Goal: Use online tool/utility: Utilize a website feature to perform a specific function

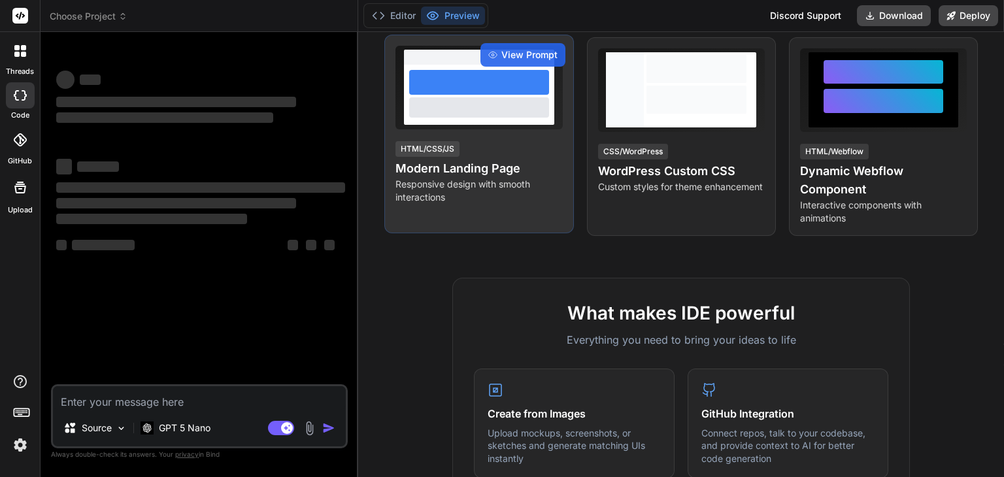
scroll to position [238, 0]
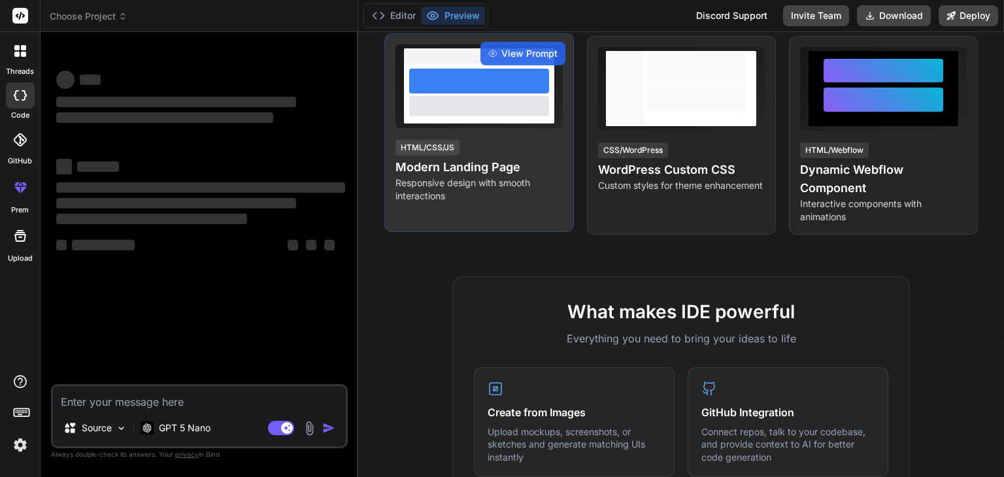
click at [481, 176] on h4 "Modern Landing Page" at bounding box center [478, 167] width 167 height 18
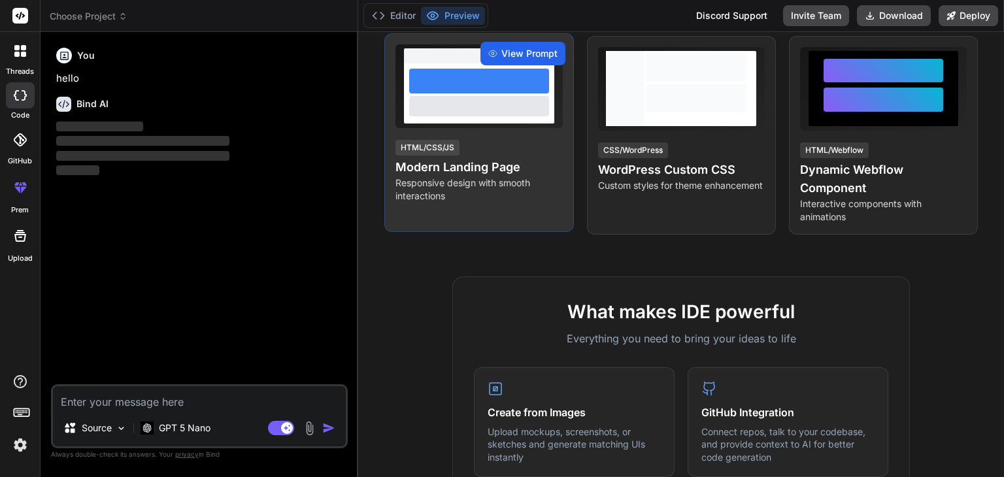
click at [503, 60] on span "View Prompt" at bounding box center [529, 53] width 56 height 13
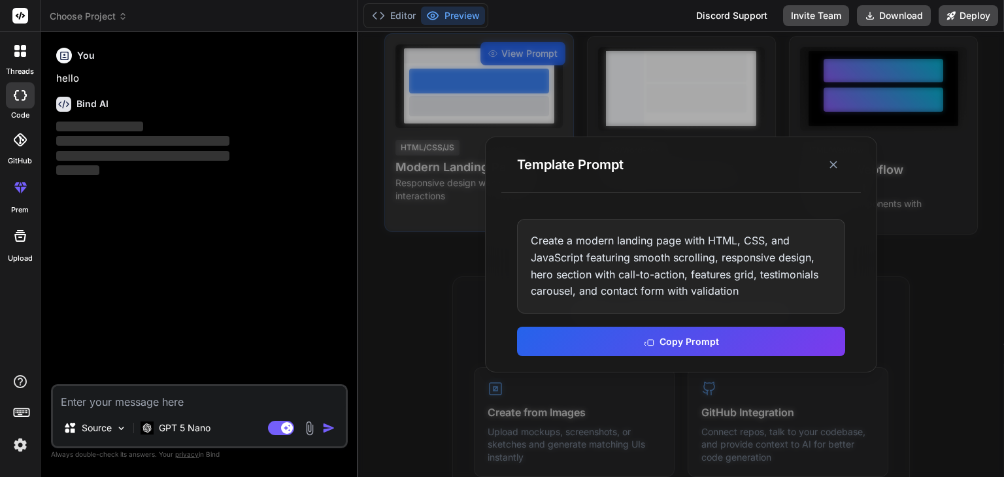
type textarea "x"
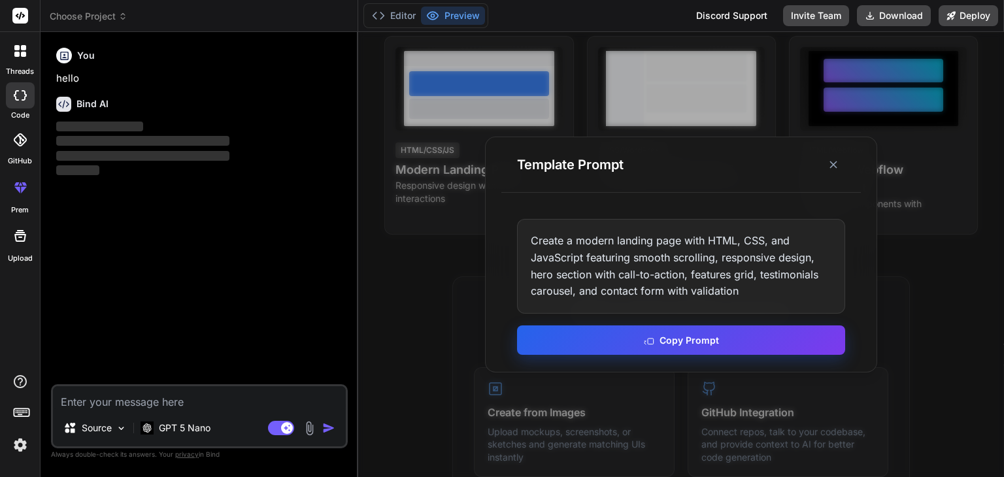
click at [622, 337] on button "Copy Prompt" at bounding box center [681, 339] width 328 height 29
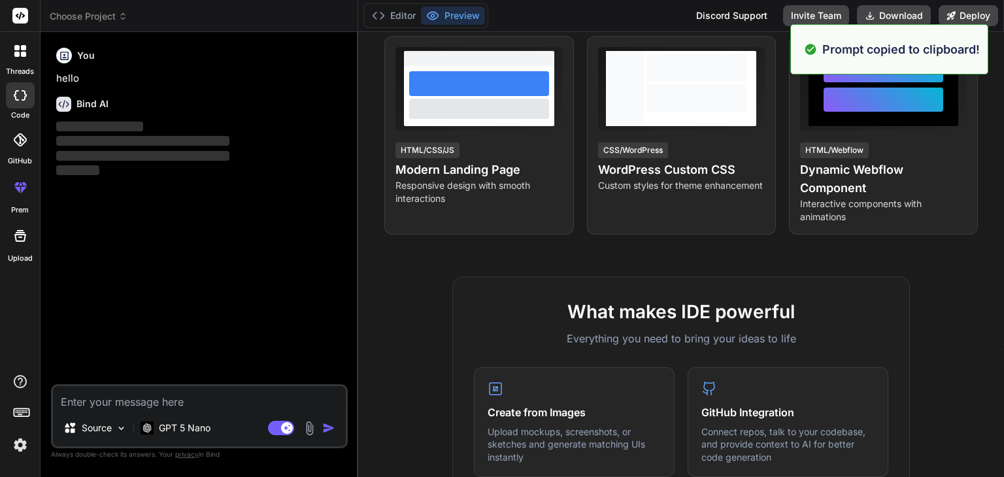
click at [126, 400] on textarea at bounding box center [199, 398] width 293 height 24
paste textarea "Create a modern landing page with HTML, CSS, and JavaScript featuring smooth sc…"
type textarea "Create a modern landing page with HTML, CSS, and JavaScript featuring smooth sc…"
type textarea "x"
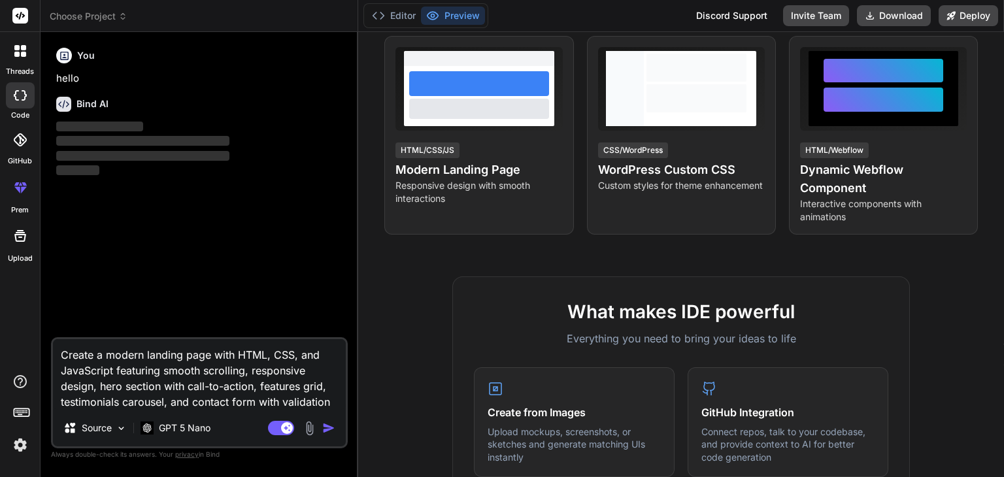
type textarea "Create a modern landing page with HTML, CSS, and JavaScript featuring smooth sc…"
click at [328, 433] on img "button" at bounding box center [328, 428] width 13 height 13
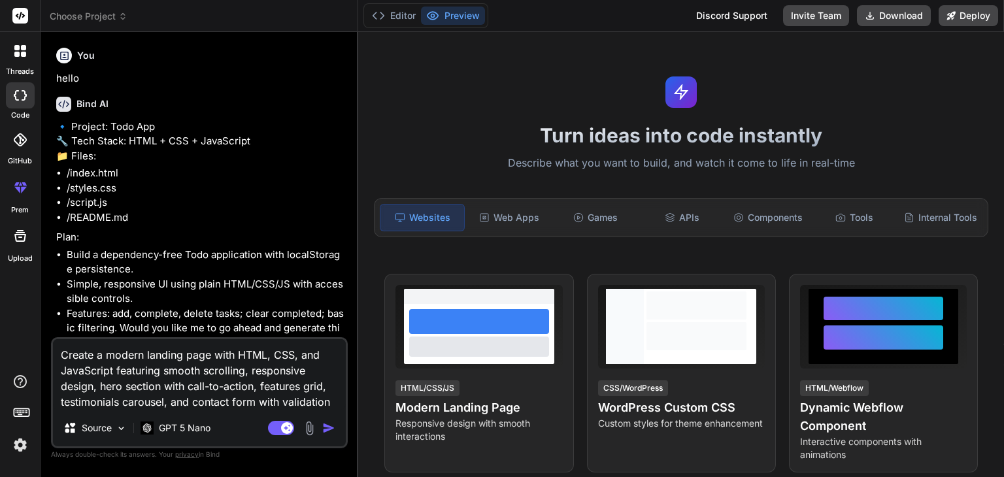
scroll to position [42, 0]
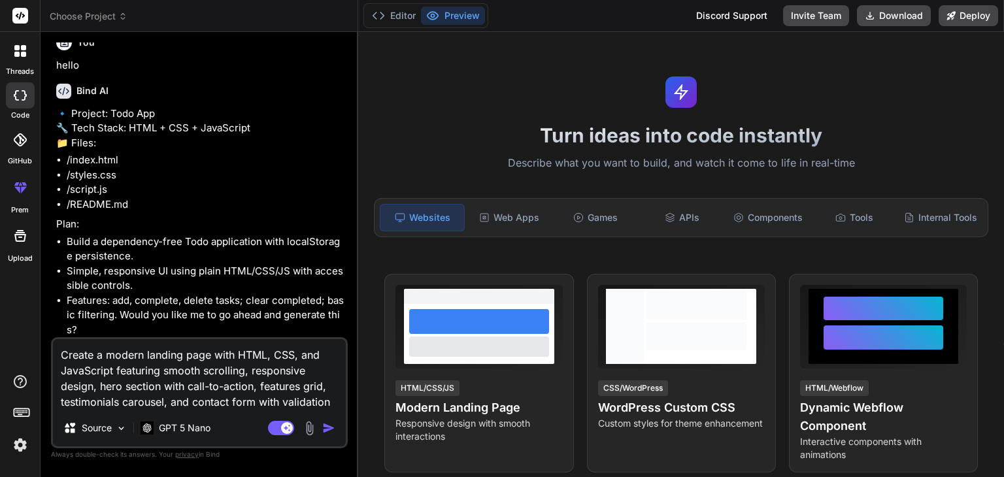
click at [327, 429] on img "button" at bounding box center [328, 428] width 13 height 13
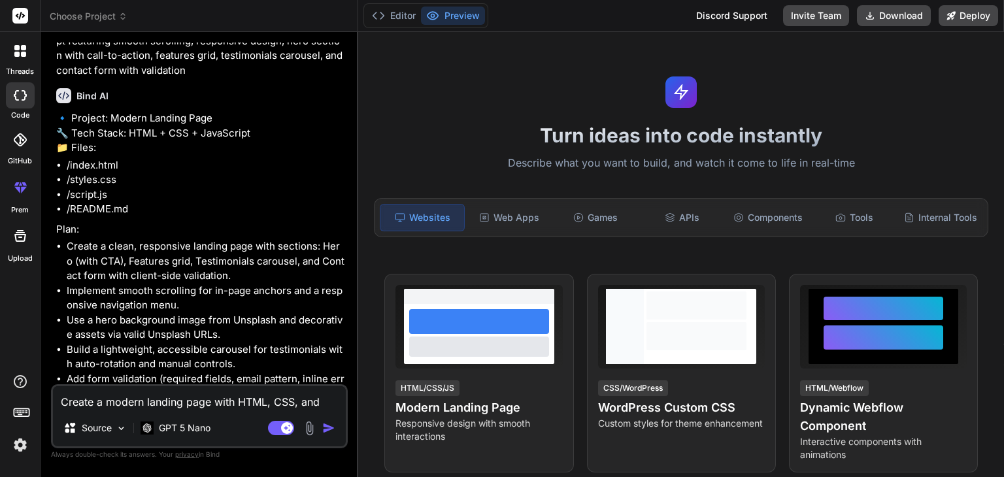
scroll to position [486, 0]
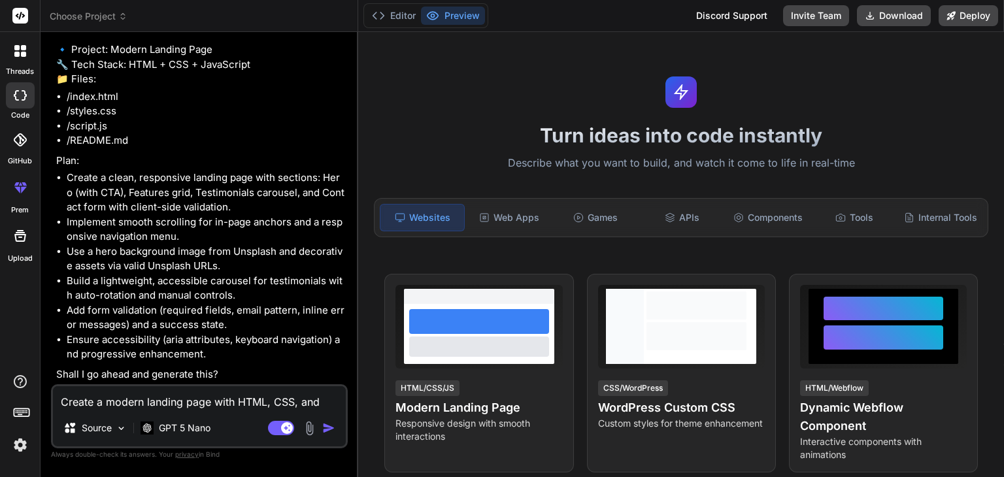
type textarea "x"
click at [205, 401] on textarea "Create a modern landing page with HTML, CSS, and JavaScript featuring smooth sc…" at bounding box center [199, 398] width 293 height 24
type textarea "Y"
type textarea "x"
type textarea "Ye"
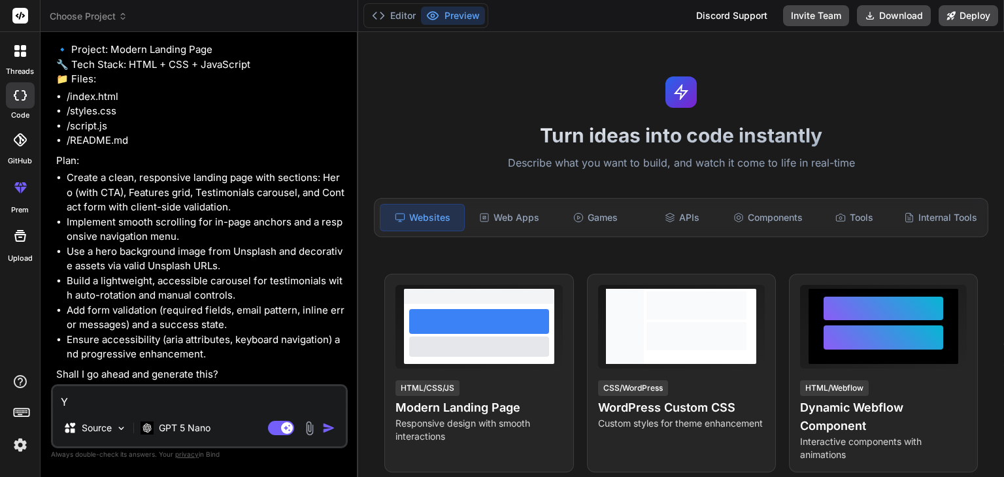
type textarea "x"
type textarea "Yes"
type textarea "x"
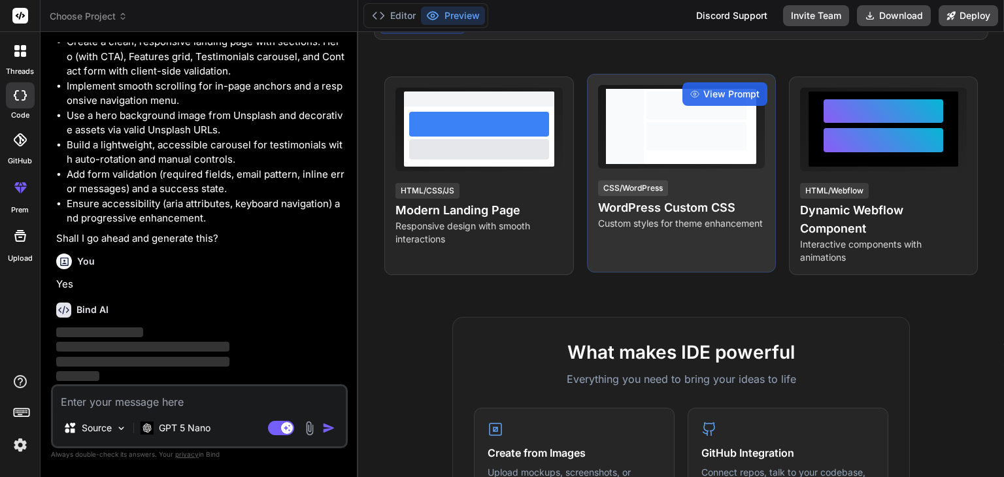
scroll to position [198, 0]
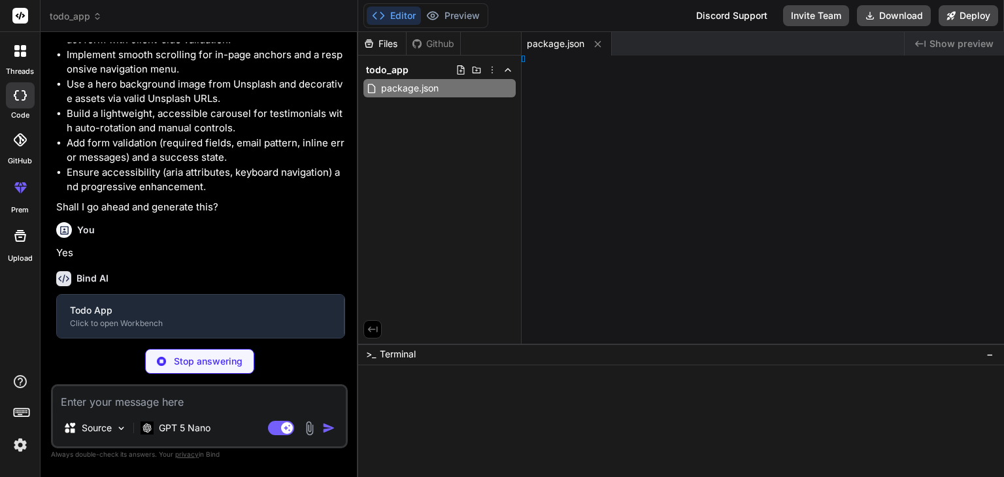
type textarea "x"
type textarea "</html>"
type textarea "x"
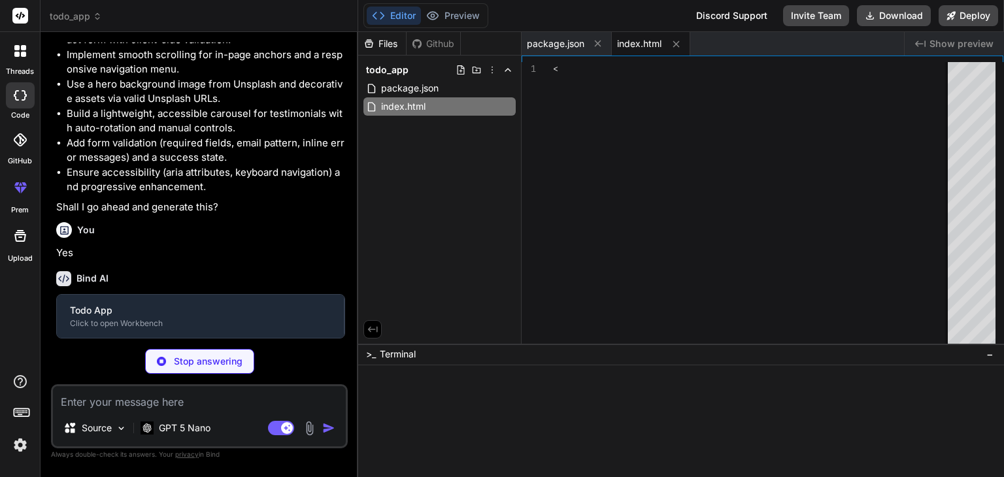
type textarea "</footer> <script src="script.js"></script> </body> </html>"
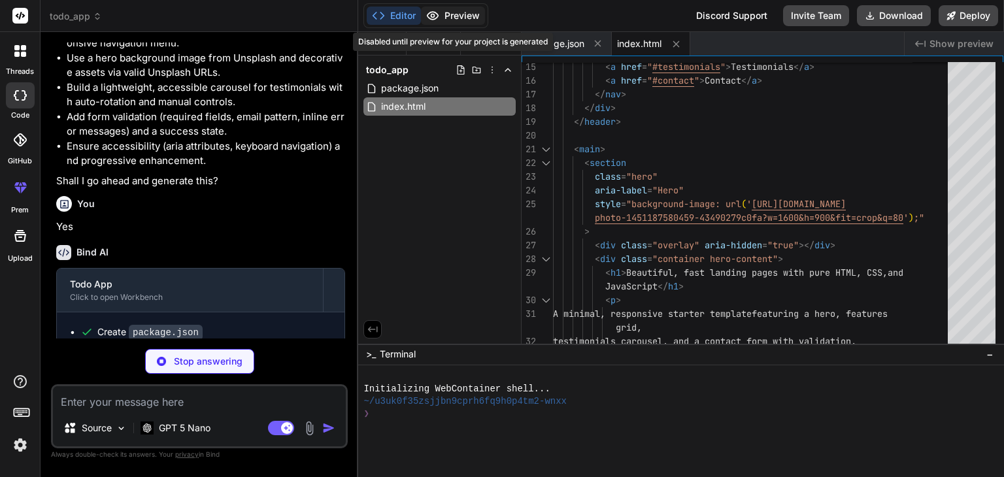
type textarea "x"
type textarea ".grid { grid-template-columns: 1fr; } .carousel { grid-template-columns: 40px 1…"
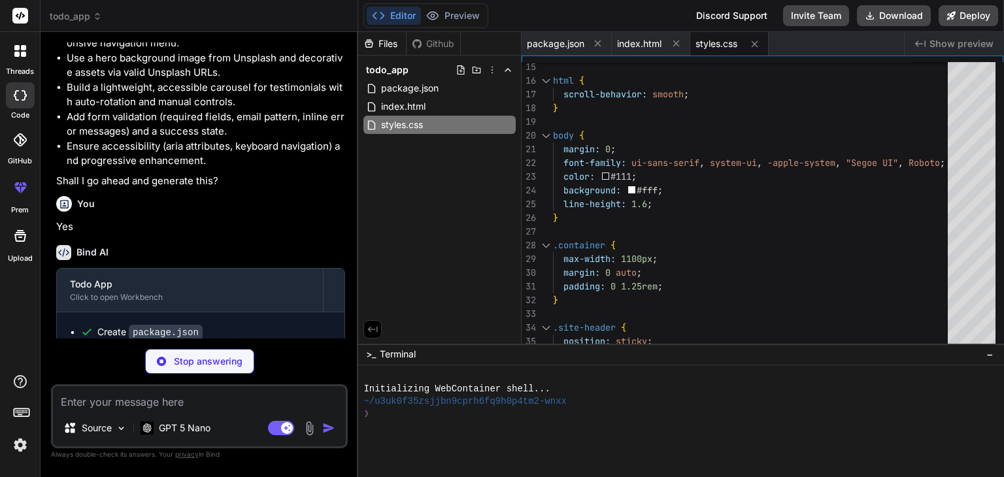
scroll to position [754, 0]
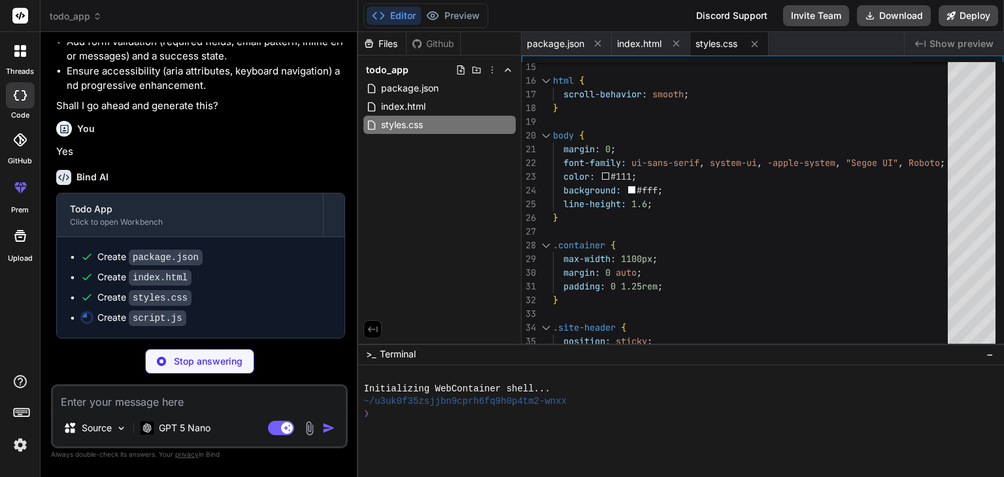
type textarea "x"
type textarea "formStatus.style.color = 'green'; } else { formStatus.textContent = 'Please fix…"
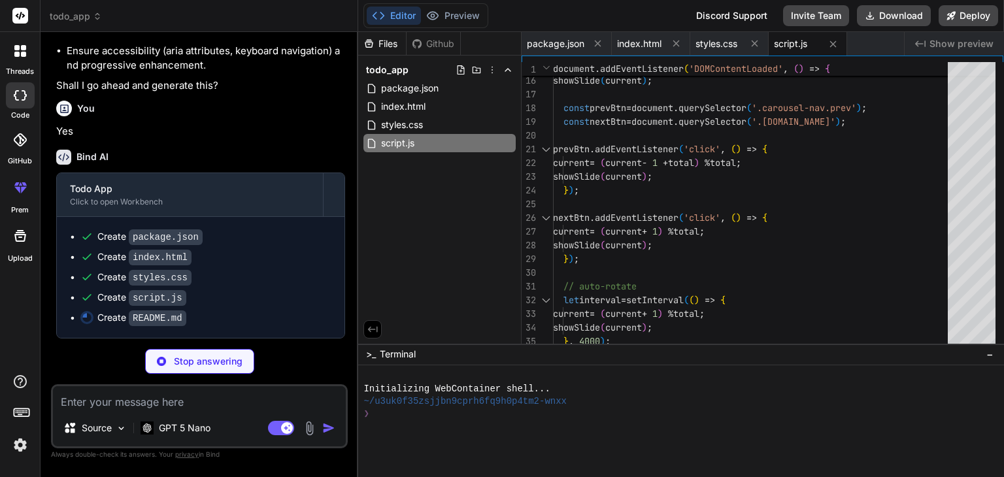
type textarea "x"
type textarea "Notes: - Hero image uses a valid Unsplash URL: photo-1451187580459-43490279c0fa…"
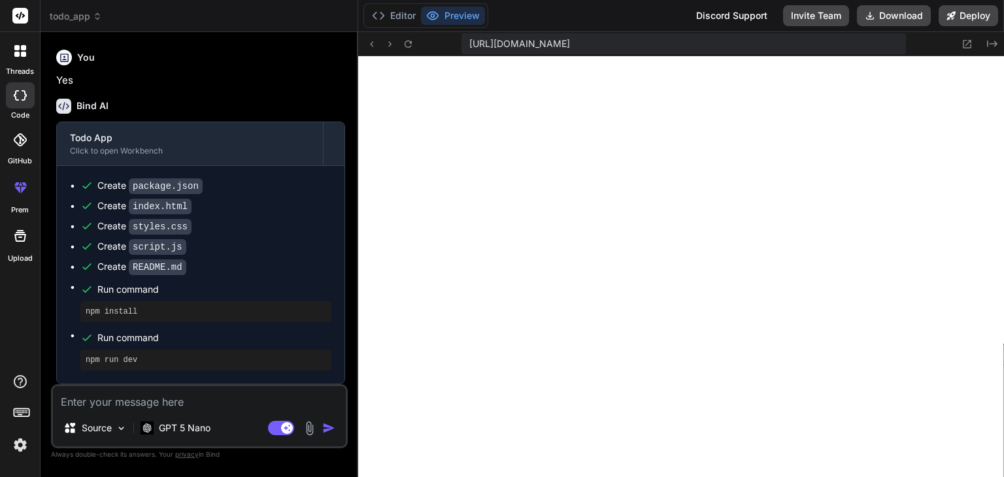
scroll to position [0, 0]
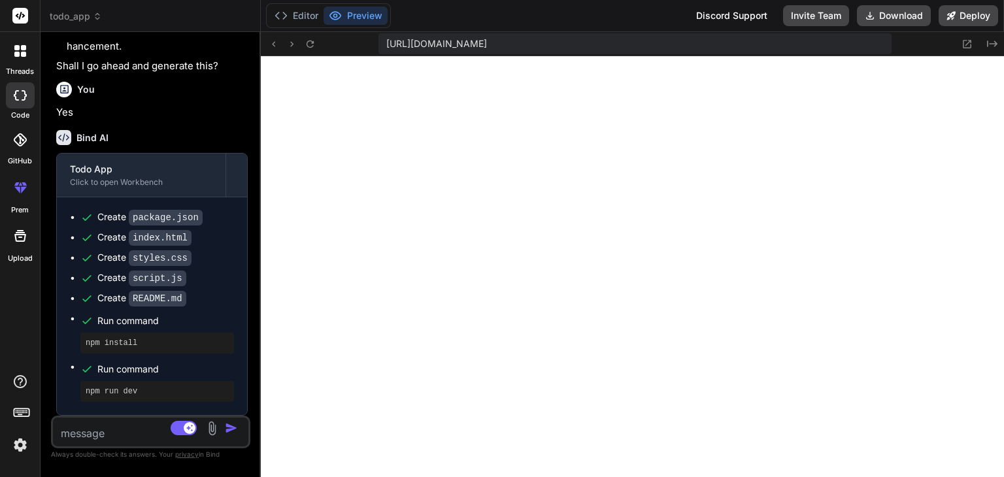
type textarea "x"
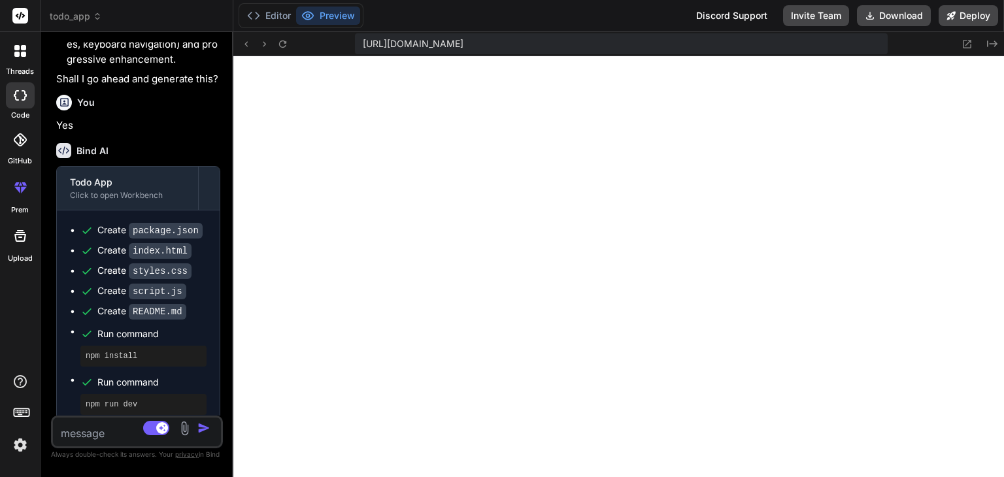
drag, startPoint x: 358, startPoint y: 265, endPoint x: 148, endPoint y: 283, distance: 209.9
click at [148, 283] on div "Bind AI Web Search Created with Pixso. Code Generator You hello Bind AI 🔹 Proje…" at bounding box center [137, 254] width 193 height 445
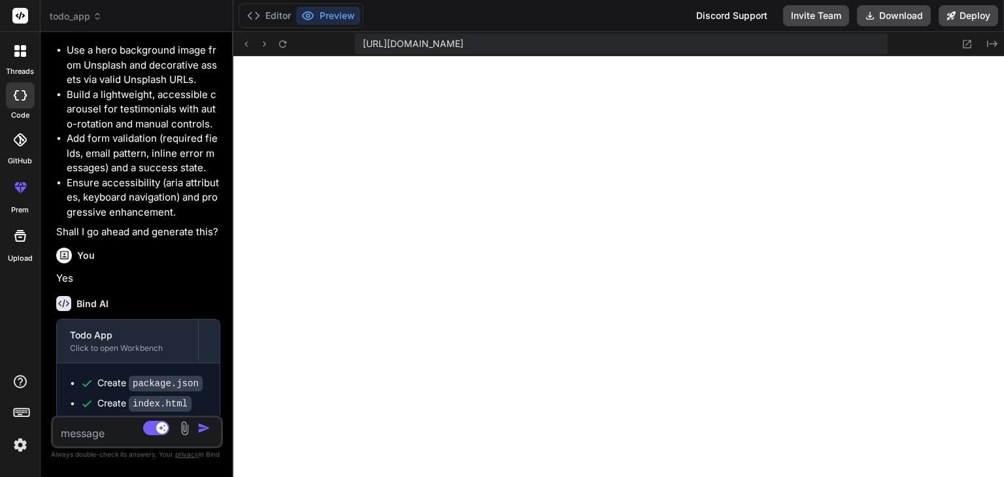
scroll to position [790, 0]
click at [266, 15] on button "Editor" at bounding box center [269, 16] width 54 height 18
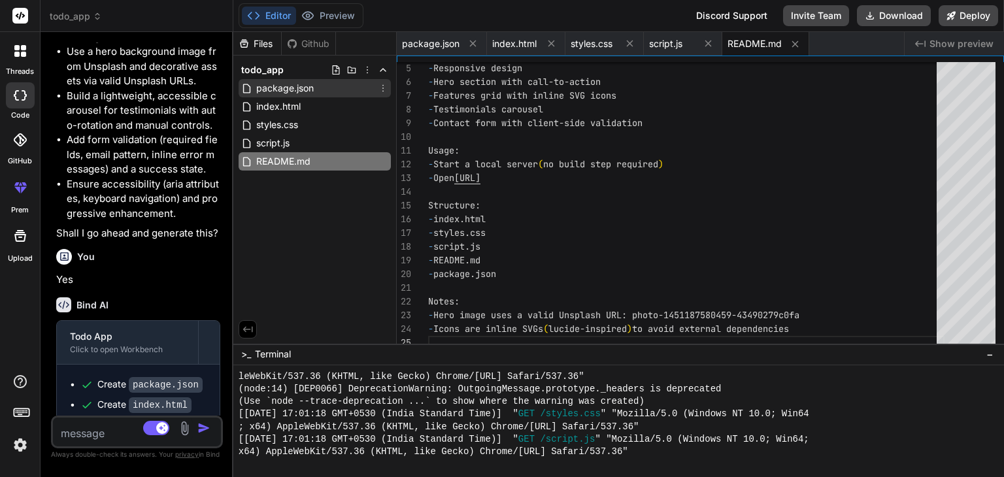
click at [301, 92] on span "package.json" at bounding box center [285, 88] width 60 height 16
type textarea "} }"
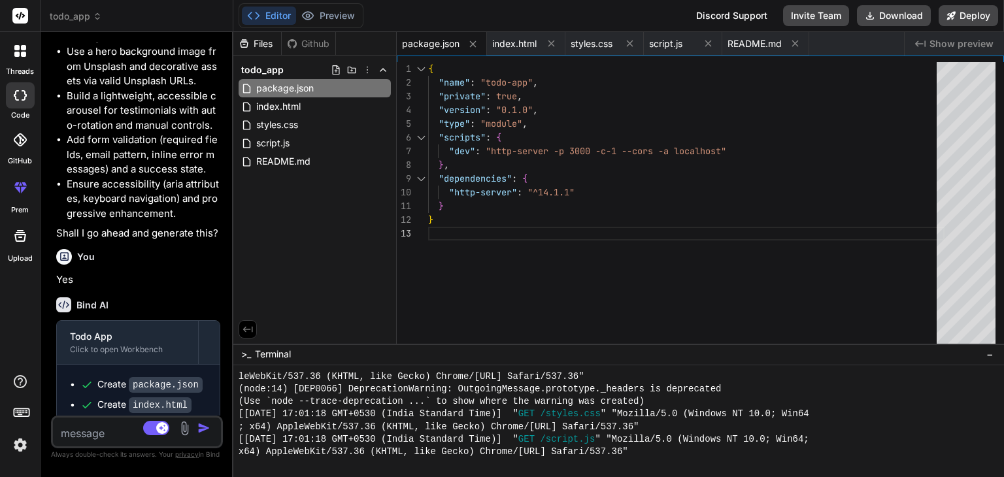
scroll to position [1014, 0]
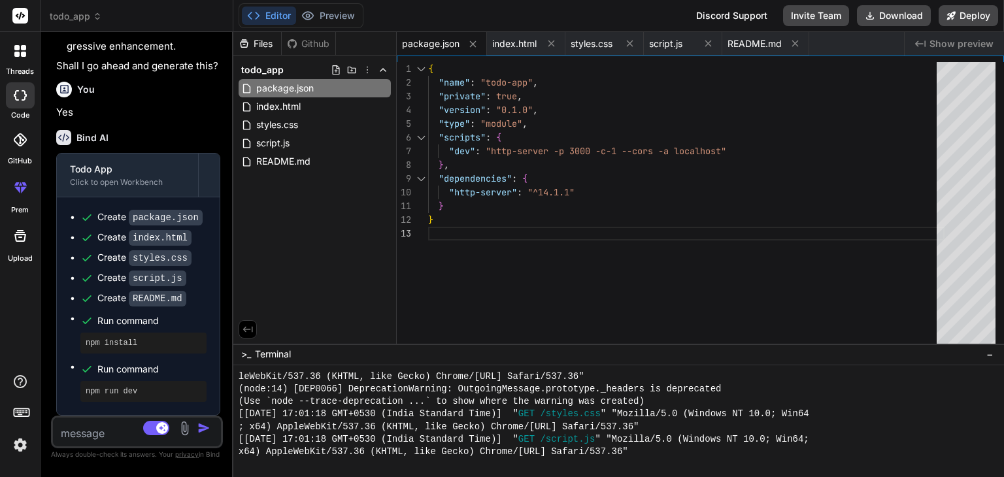
click at [113, 429] on textarea at bounding box center [123, 430] width 140 height 24
click at [311, 22] on icon at bounding box center [307, 15] width 13 height 13
